Goal: Find specific page/section: Find specific page/section

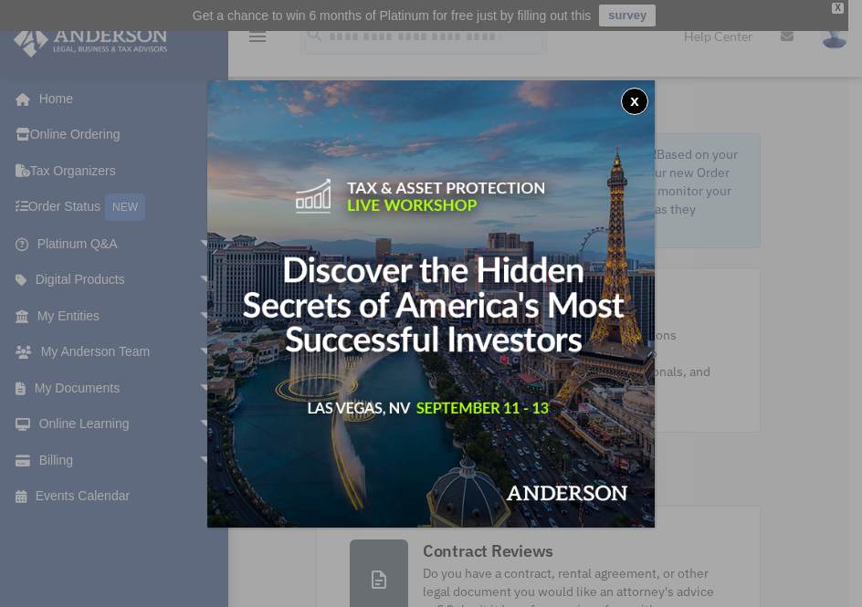
click at [635, 102] on button "x" at bounding box center [634, 101] width 27 height 27
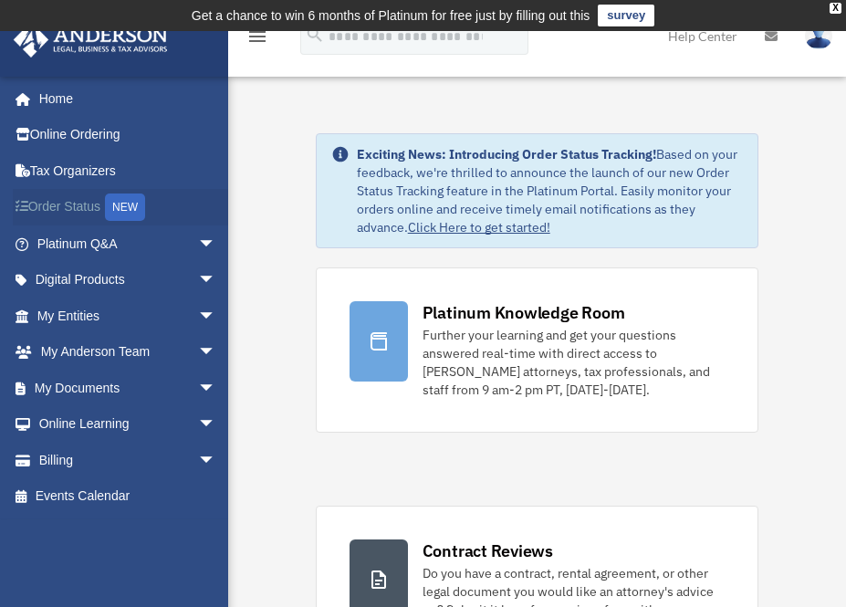
click at [66, 200] on link "Order Status NEW" at bounding box center [128, 207] width 231 height 37
click at [78, 415] on link "Online Learning arrow_drop_down" at bounding box center [128, 424] width 231 height 37
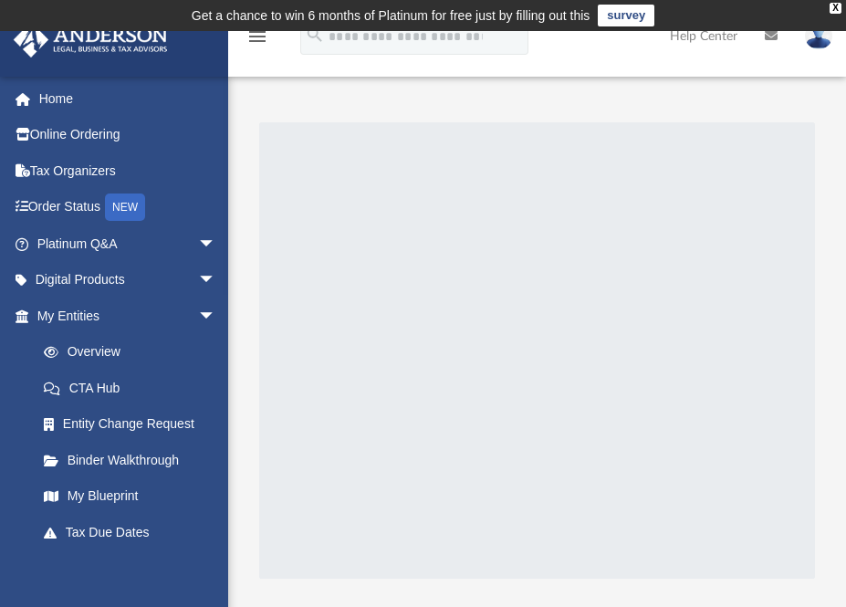
click at [620, 353] on div at bounding box center [537, 350] width 556 height 456
